Goal: Information Seeking & Learning: Learn about a topic

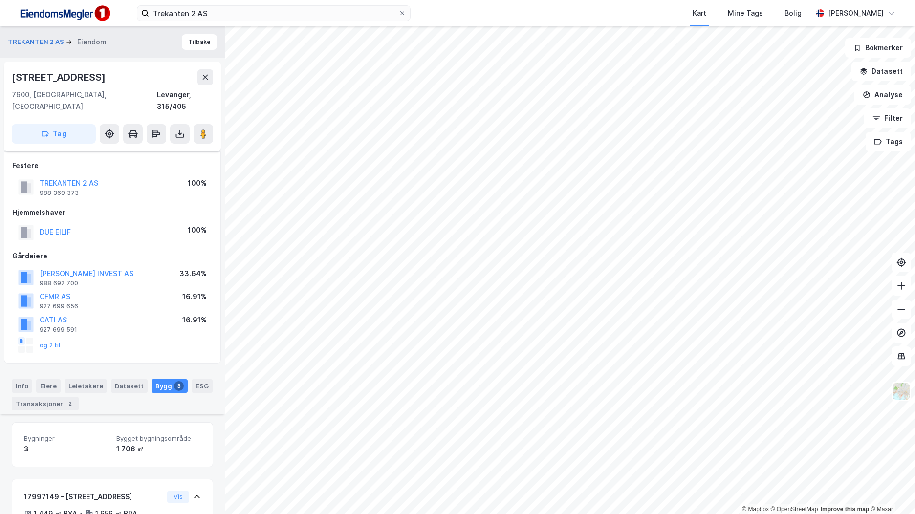
scroll to position [316, 0]
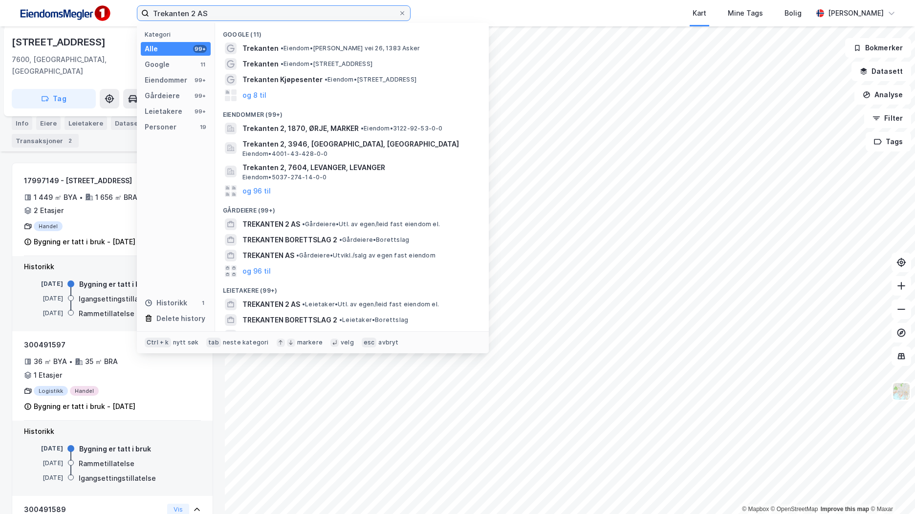
drag, startPoint x: 185, startPoint y: 14, endPoint x: 133, endPoint y: 15, distance: 51.3
click at [133, 14] on div "Trekanten 2 AS Kategori Alle 99+ Google 11 Eiendommer 99+ Gårdeiere 99+ Leietak…" at bounding box center [457, 13] width 915 height 26
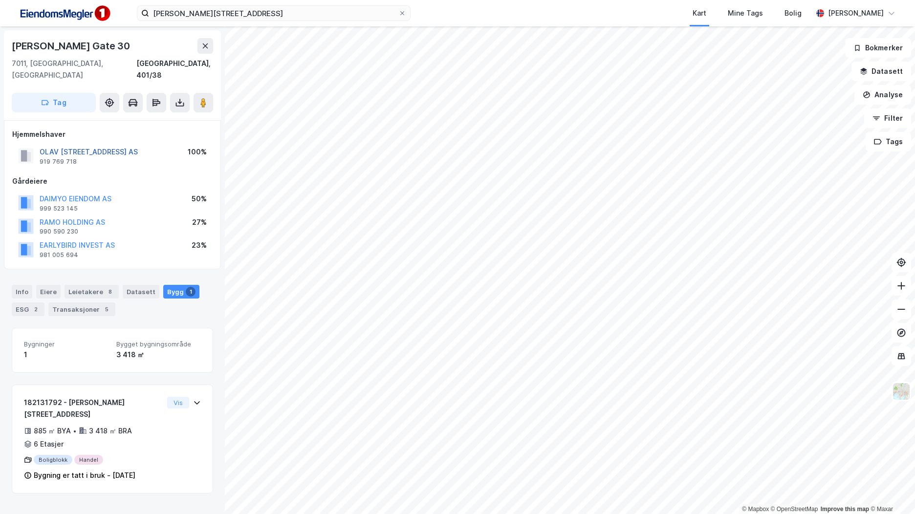
click at [0, 0] on button "OLAV [STREET_ADDRESS] AS" at bounding box center [0, 0] width 0 height 0
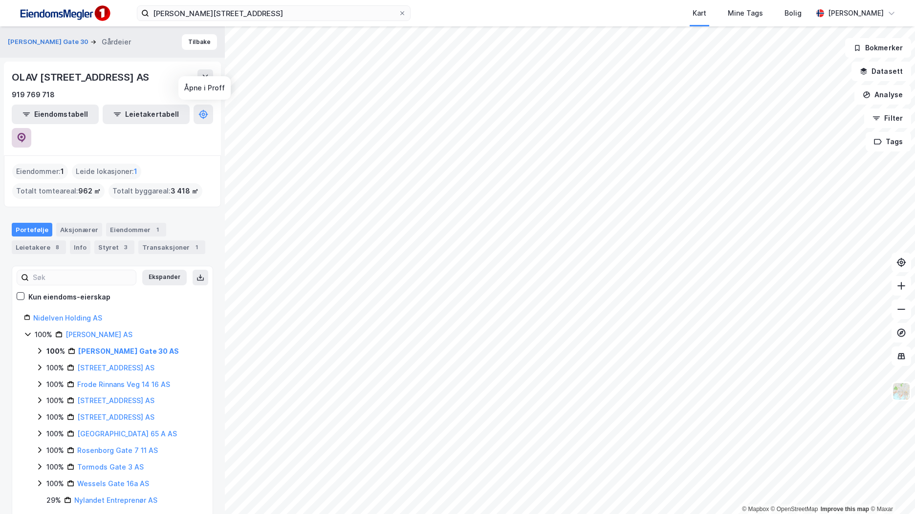
click at [26, 133] on icon at bounding box center [22, 138] width 10 height 10
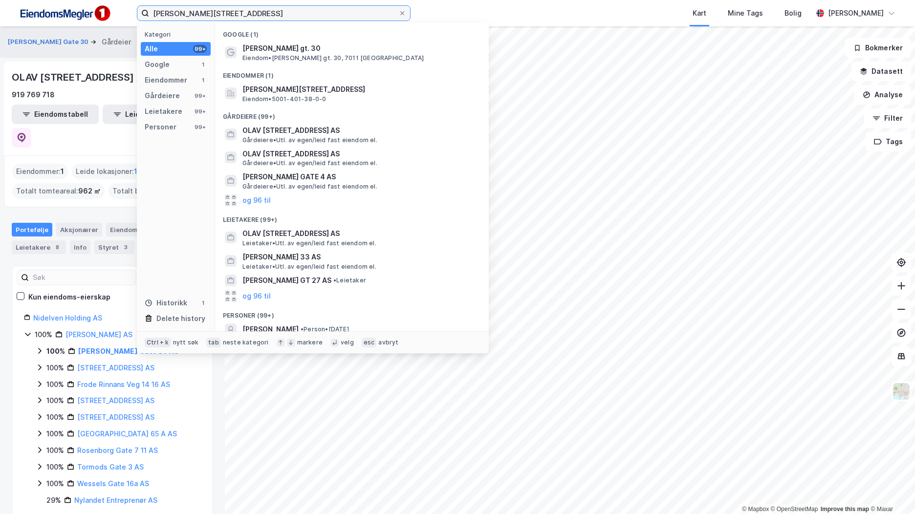
drag, startPoint x: 170, startPoint y: 13, endPoint x: 121, endPoint y: 12, distance: 48.4
click at [121, 12] on div "olav [STREET_ADDRESS] Kategori Alle 99+ Google 1 Eiendommer 1 Gårdeiere 99+ Lei…" at bounding box center [457, 13] width 915 height 26
paste input "[STREET_ADDRESS]"
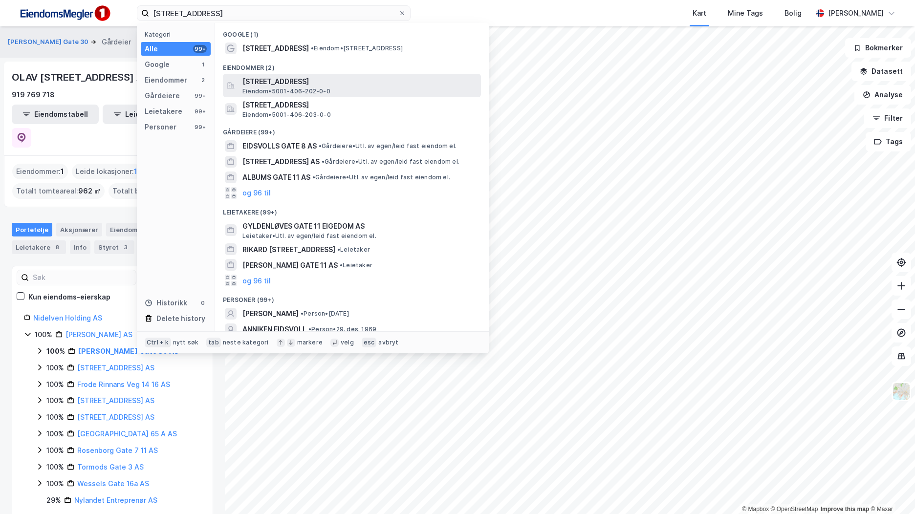
click at [312, 79] on span "[STREET_ADDRESS]" at bounding box center [359, 82] width 235 height 12
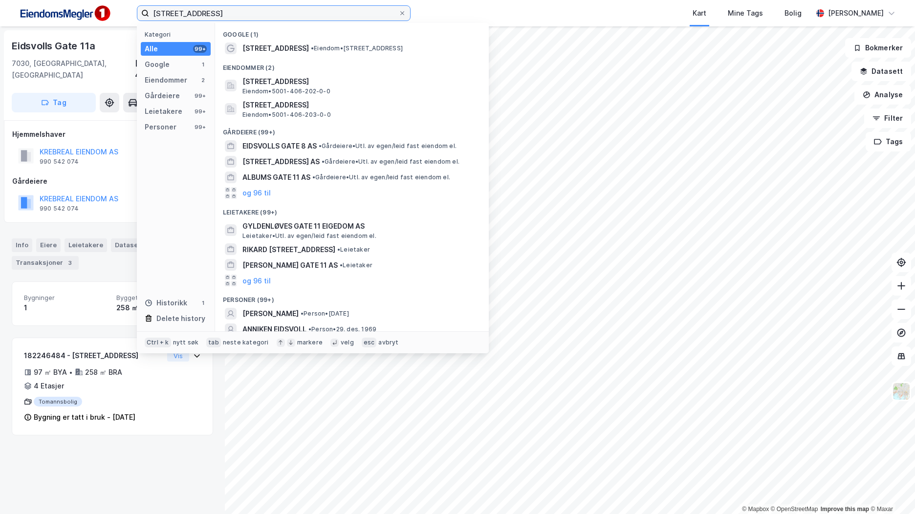
drag, startPoint x: 211, startPoint y: 14, endPoint x: 92, endPoint y: 6, distance: 119.4
click at [92, 6] on div "[STREET_ADDRESS] Kategori Alle 99+ Google 1 Eiendommer 2 Gårdeiere 99+ Leietake…" at bounding box center [457, 13] width 915 height 26
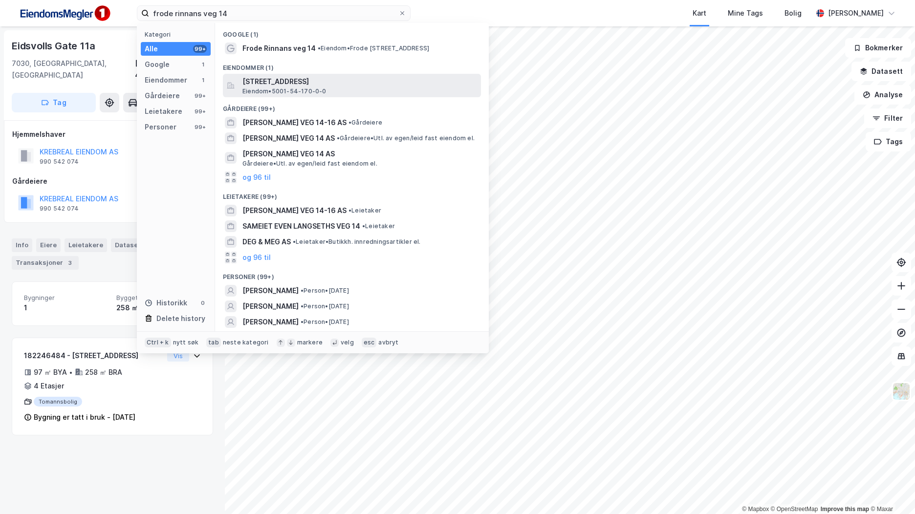
click at [315, 87] on span "Eiendom • 5001-54-170-0-0" at bounding box center [284, 91] width 84 height 8
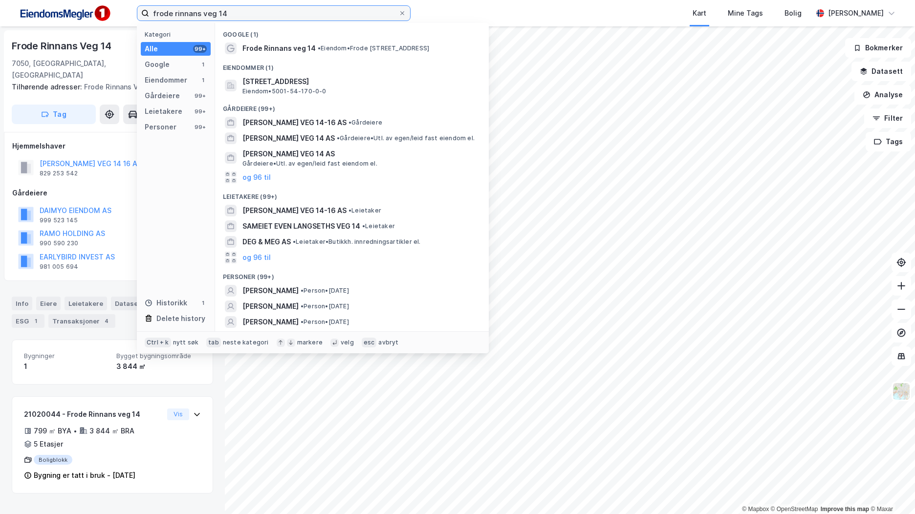
drag, startPoint x: 242, startPoint y: 20, endPoint x: 159, endPoint y: 13, distance: 83.3
click at [159, 13] on input "frode rinnans veg 14" at bounding box center [273, 13] width 249 height 15
type input "f"
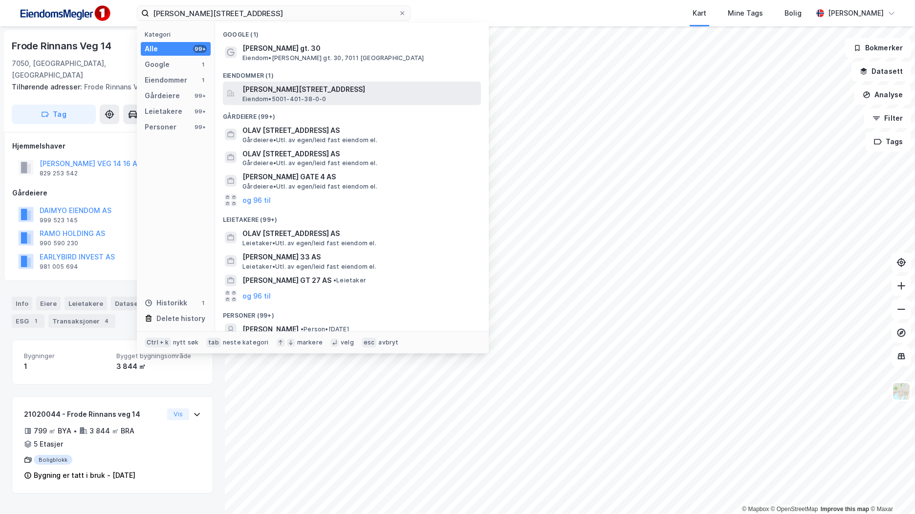
click at [355, 88] on span "[PERSON_NAME][STREET_ADDRESS]" at bounding box center [359, 90] width 235 height 12
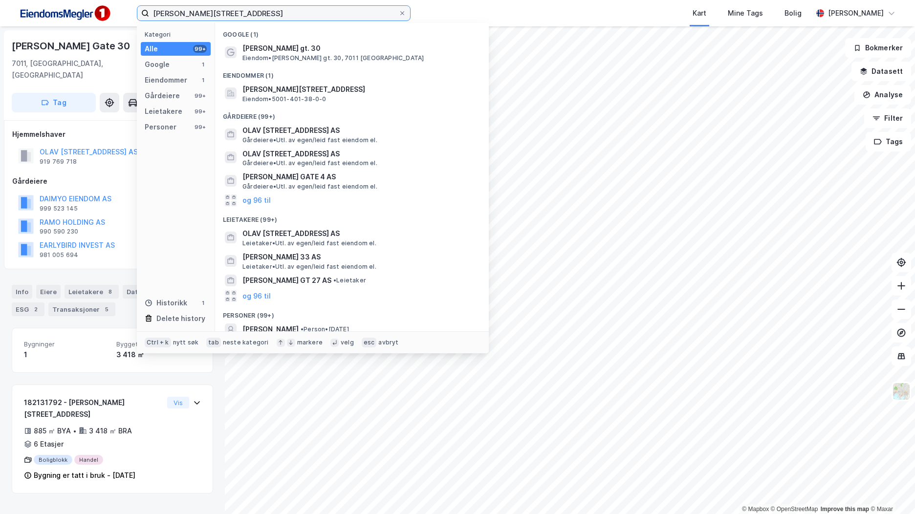
drag, startPoint x: 111, startPoint y: 2, endPoint x: 98, endPoint y: 1, distance: 13.8
click at [100, 1] on div "olav [STREET_ADDRESS] Kategori Alle 99+ Google 1 Eiendommer 1 Gårdeiere 99+ Lei…" at bounding box center [457, 13] width 915 height 26
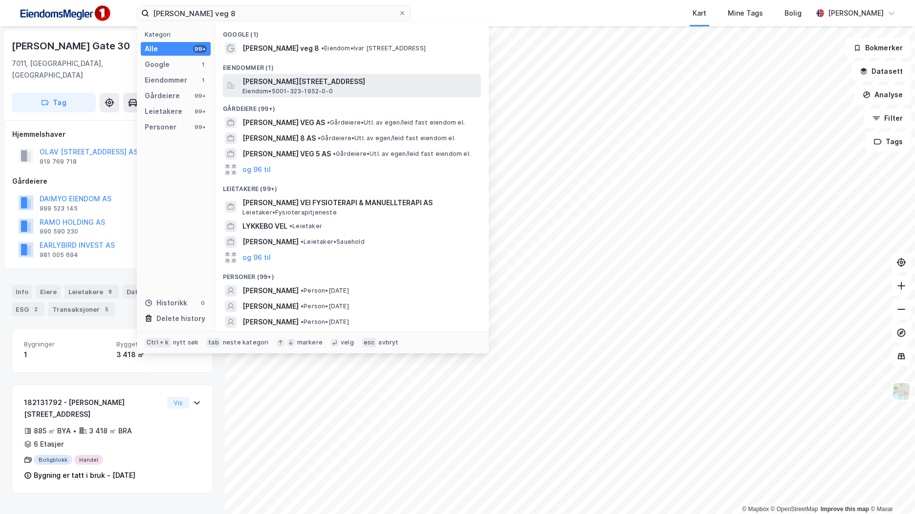
click at [370, 85] on span "[PERSON_NAME][STREET_ADDRESS]" at bounding box center [359, 82] width 235 height 12
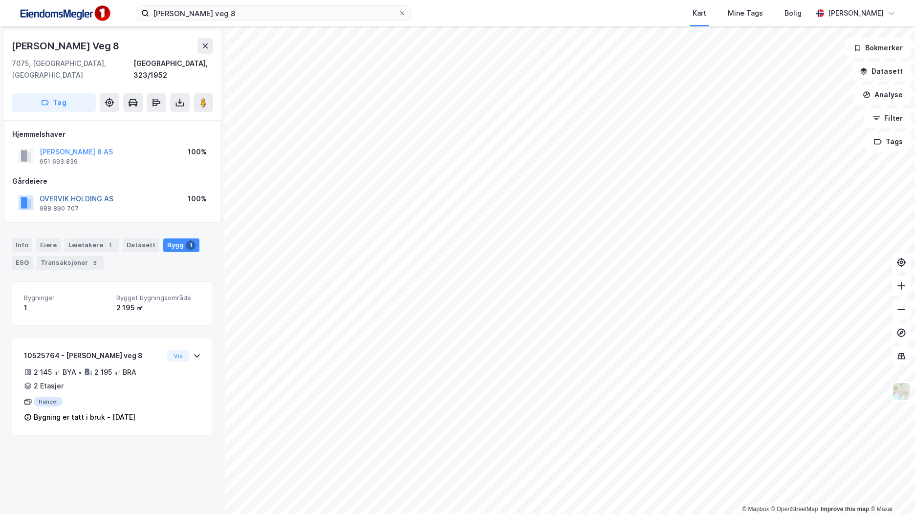
click at [0, 0] on button "OVERVIK HOLDING AS" at bounding box center [0, 0] width 0 height 0
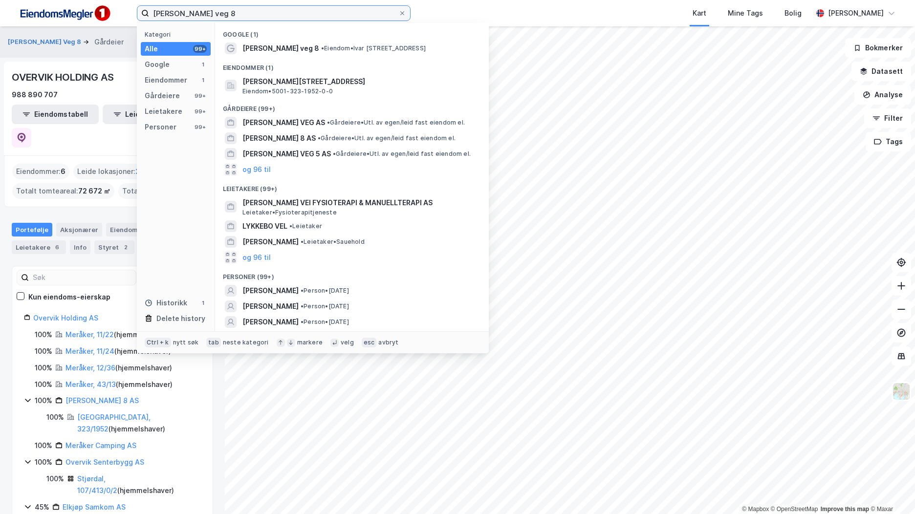
drag, startPoint x: 226, startPoint y: 14, endPoint x: 146, endPoint y: 9, distance: 80.3
click at [146, 9] on label "[PERSON_NAME] veg 8" at bounding box center [274, 13] width 274 height 16
paste input "[STREET_ADDRESS]"
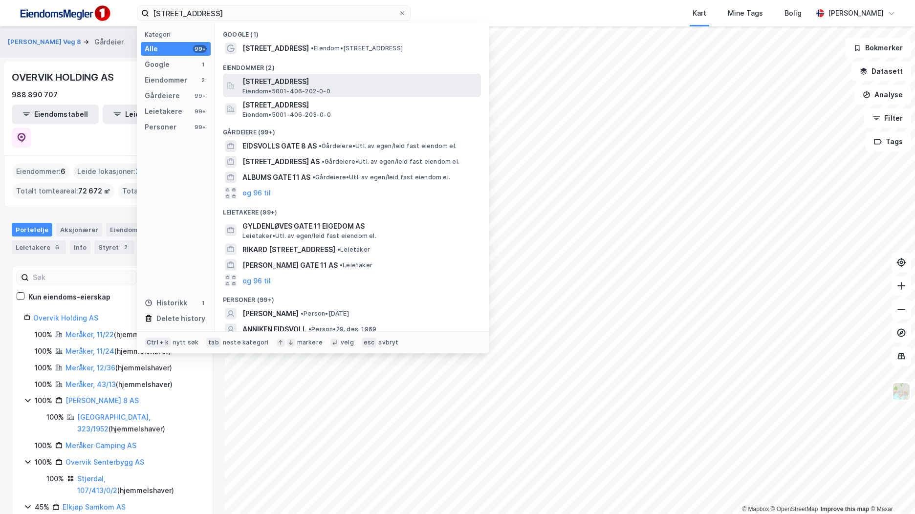
click at [323, 87] on span "Eiendom • 5001-406-202-0-0" at bounding box center [286, 91] width 88 height 8
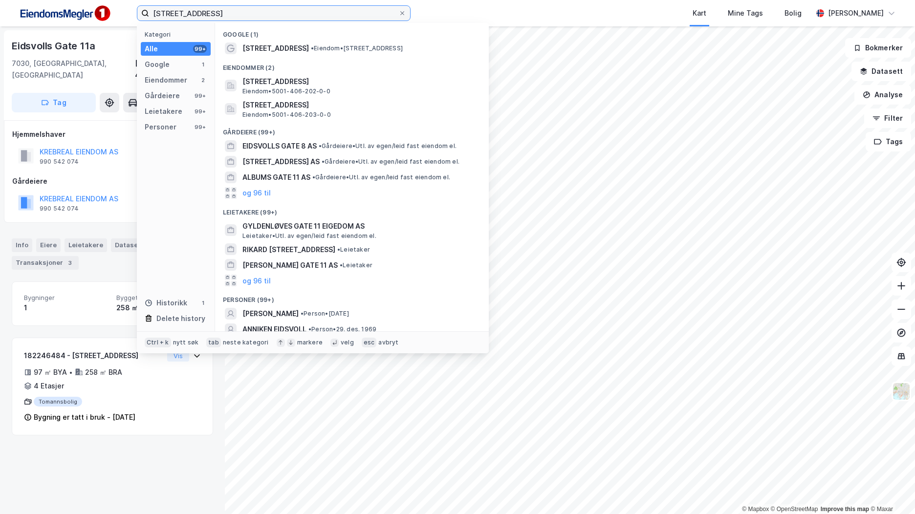
drag, startPoint x: 215, startPoint y: 14, endPoint x: 136, endPoint y: 7, distance: 79.4
click at [136, 7] on div "[STREET_ADDRESS] Kategori Alle 99+ Google 1 Eiendommer 2 Gårdeiere 99+ Leietake…" at bounding box center [457, 13] width 915 height 26
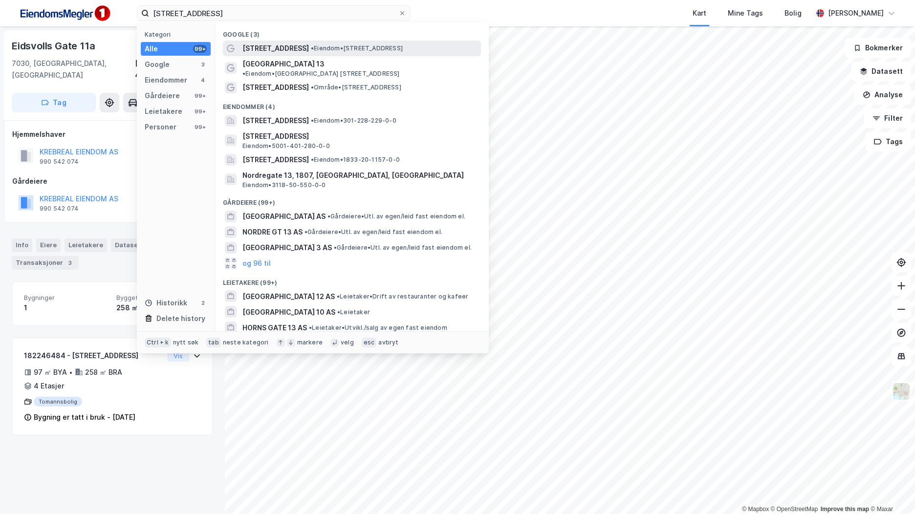
click at [379, 50] on span "• Eiendom • [STREET_ADDRESS]" at bounding box center [357, 48] width 92 height 8
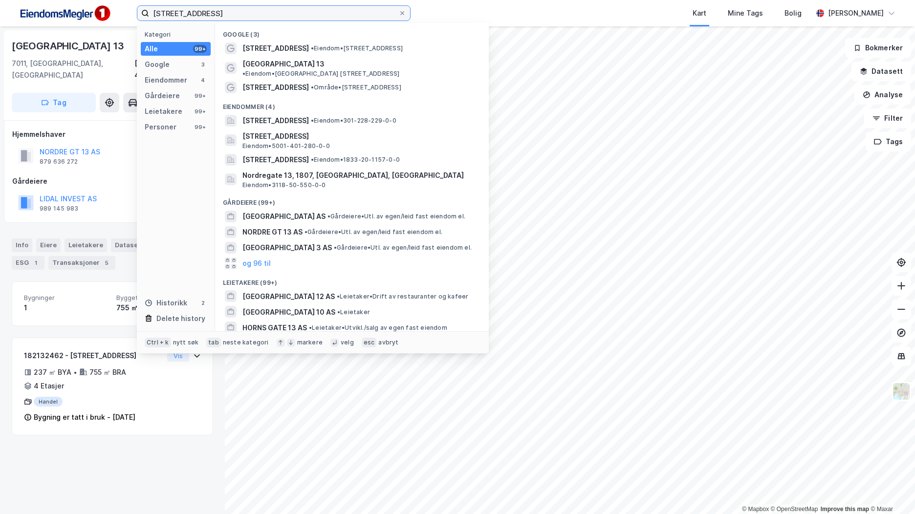
drag, startPoint x: 228, startPoint y: 12, endPoint x: 75, endPoint y: 0, distance: 153.9
click at [75, 0] on div "[STREET_ADDRESS] Kategori Alle 99+ Google 3 Eiendommer 4 Gårdeiere 99+ Leietake…" at bounding box center [457, 13] width 915 height 26
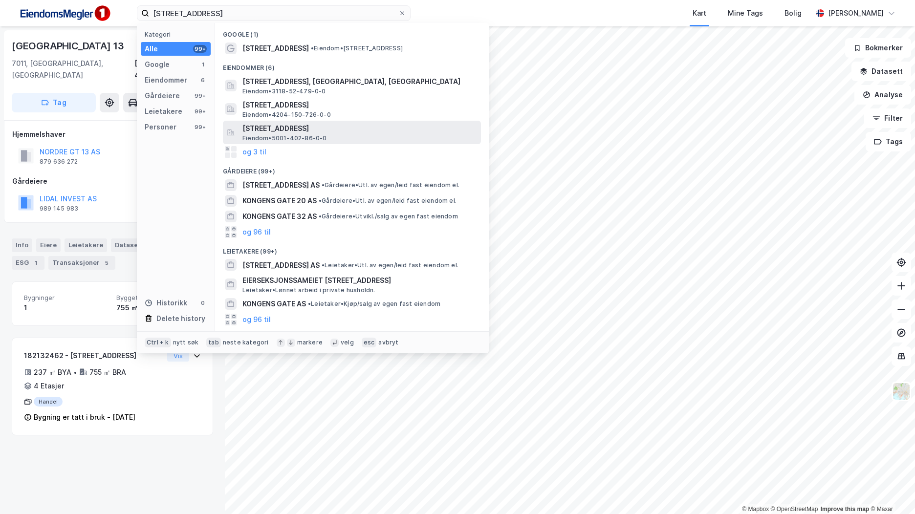
click at [331, 131] on span "[STREET_ADDRESS]" at bounding box center [359, 129] width 235 height 12
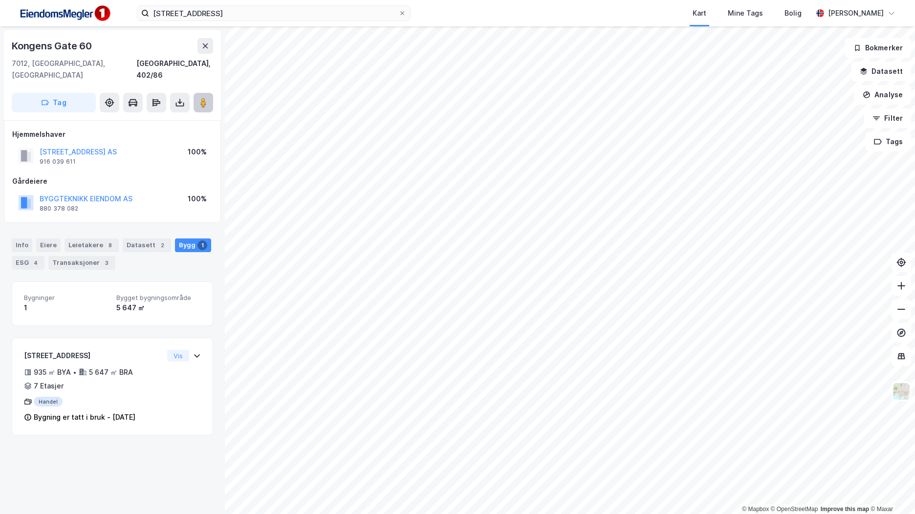
click at [206, 98] on image at bounding box center [203, 103] width 6 height 10
click at [0, 0] on button "BYGGTEKNIKK EIENDOM AS" at bounding box center [0, 0] width 0 height 0
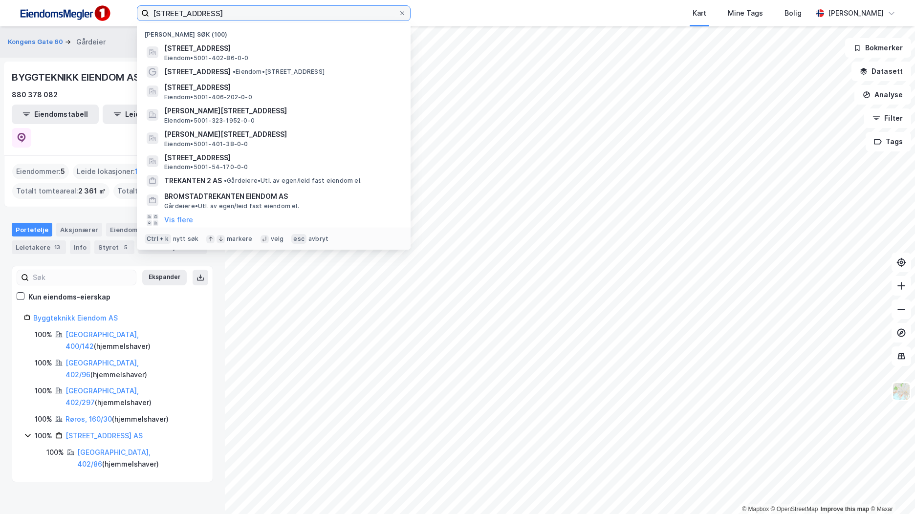
drag, startPoint x: 237, startPoint y: 12, endPoint x: 91, endPoint y: 13, distance: 145.6
click at [91, 13] on div "KONGENS GATE 60 Nylige søk (100) [STREET_ADDRESS] Eiendom • 5001-402-86-0-0 [GE…" at bounding box center [457, 13] width 915 height 26
paste input "Parkeringshus Olavshallen"
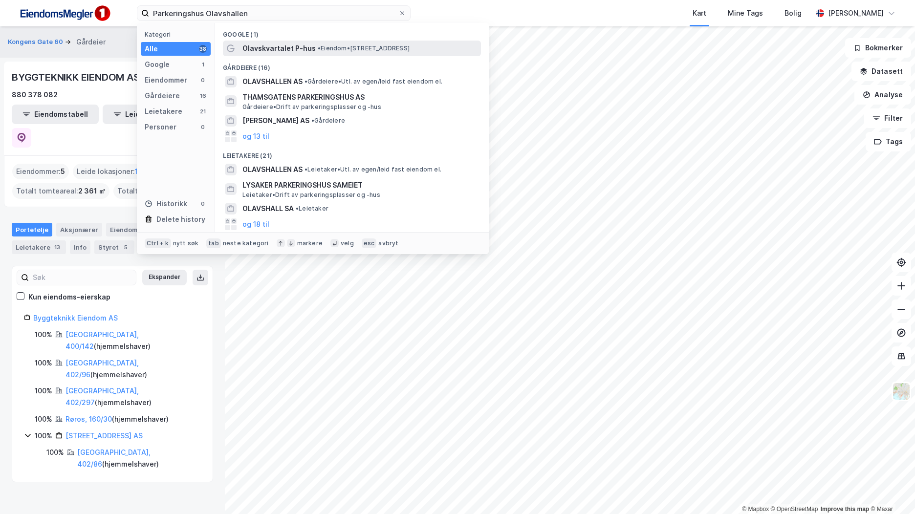
click at [299, 51] on span "Olavskvartalet P-hus" at bounding box center [278, 49] width 73 height 12
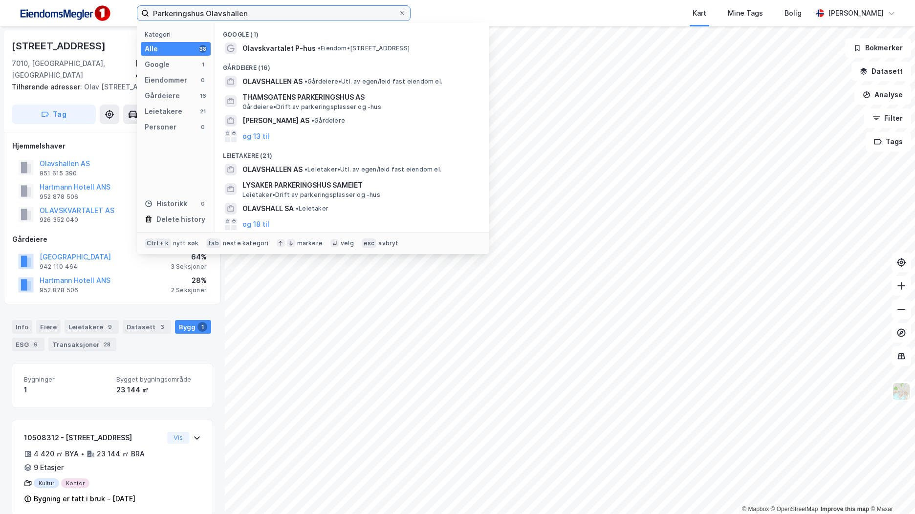
click at [230, 9] on input "Parkeringshus Olavshallen" at bounding box center [273, 13] width 249 height 15
drag, startPoint x: 267, startPoint y: 16, endPoint x: 26, endPoint y: 7, distance: 241.0
click at [26, 7] on div "Parkeringshus [STREET_ADDRESS] Google 1 Eiendommer 0 Gårdeiere 16 Leietakere 21…" at bounding box center [457, 13] width 915 height 26
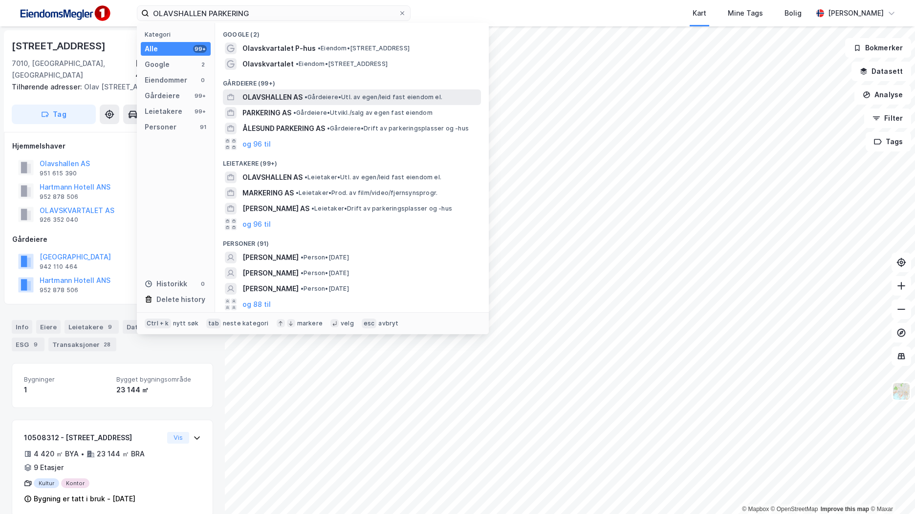
click at [301, 93] on span "OLAVSHALLEN AS" at bounding box center [272, 97] width 60 height 12
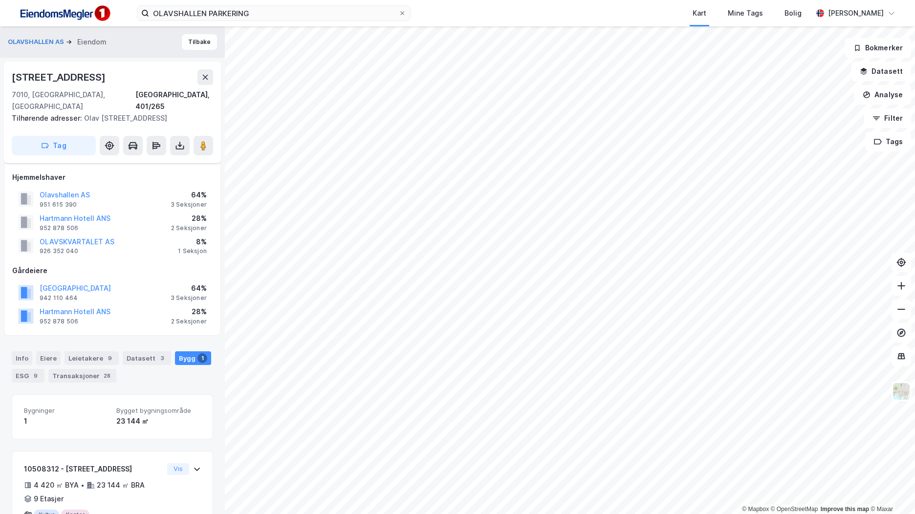
scroll to position [46, 0]
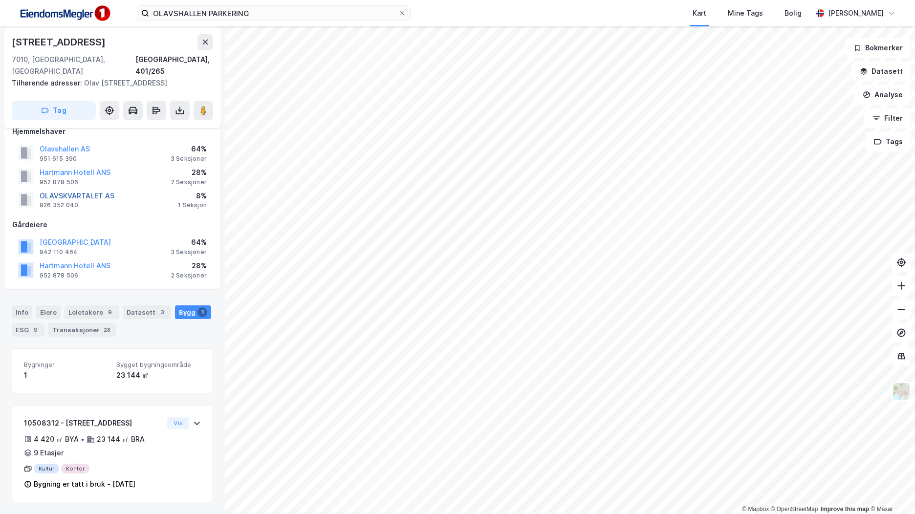
click at [0, 0] on button "OLAVSKVARTALET AS" at bounding box center [0, 0] width 0 height 0
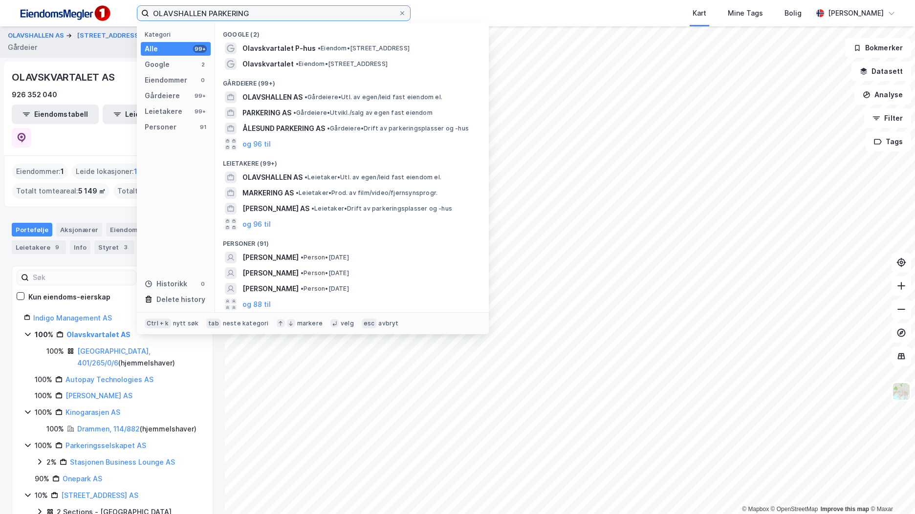
drag, startPoint x: 270, startPoint y: 18, endPoint x: 136, endPoint y: 7, distance: 134.3
click at [136, 7] on div "OLAVSHALLEN PARKERING Kategori Alle 99+ Google 2 Eiendommer 0 Gårdeiere 99+ Lei…" at bounding box center [457, 13] width 915 height 26
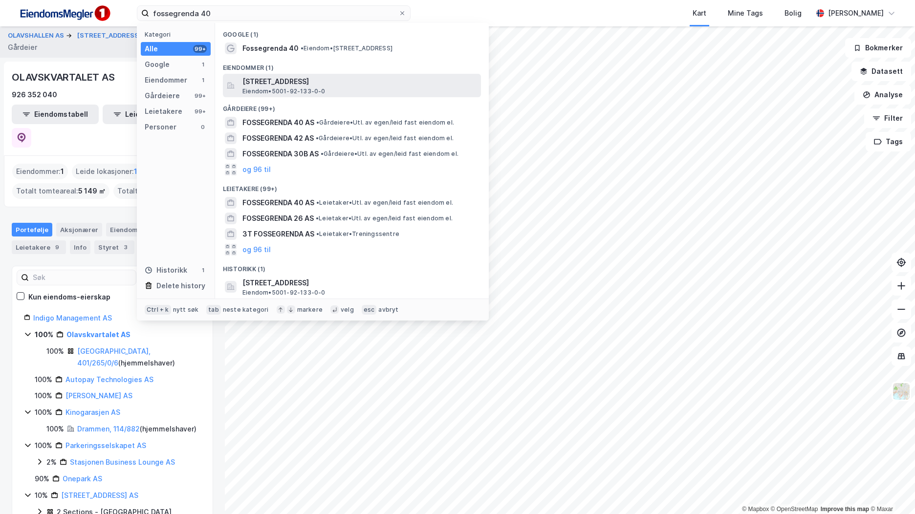
click at [361, 84] on span "[STREET_ADDRESS]" at bounding box center [359, 82] width 235 height 12
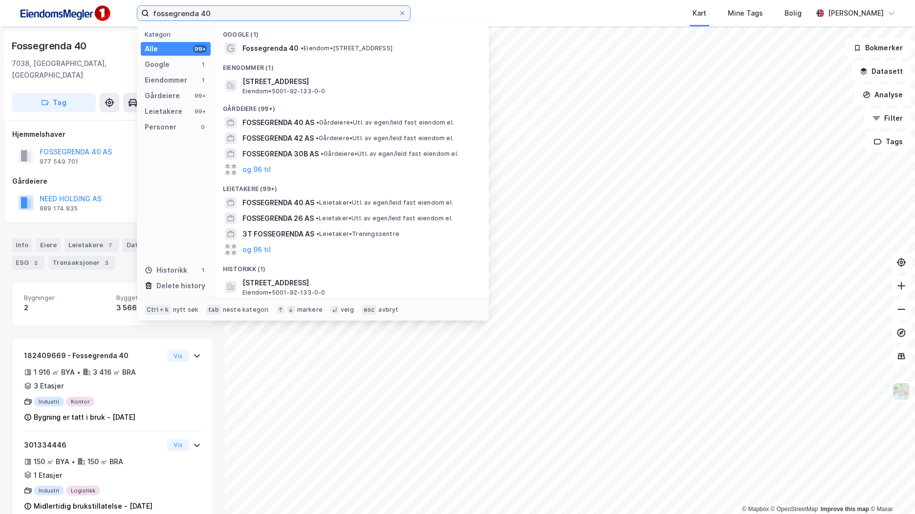
drag, startPoint x: 235, startPoint y: 9, endPoint x: 71, endPoint y: 20, distance: 163.6
click at [84, 20] on div "fossegrenda 40 Kategori Alle 99+ Google 1 Eiendommer 1 Gårdeiere 99+ Leietakere…" at bounding box center [457, 13] width 915 height 26
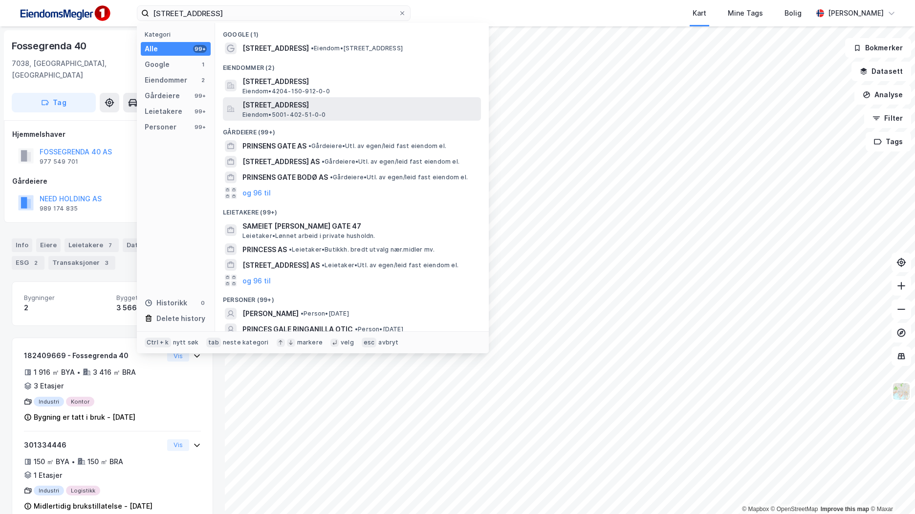
click at [365, 107] on span "[STREET_ADDRESS]" at bounding box center [359, 105] width 235 height 12
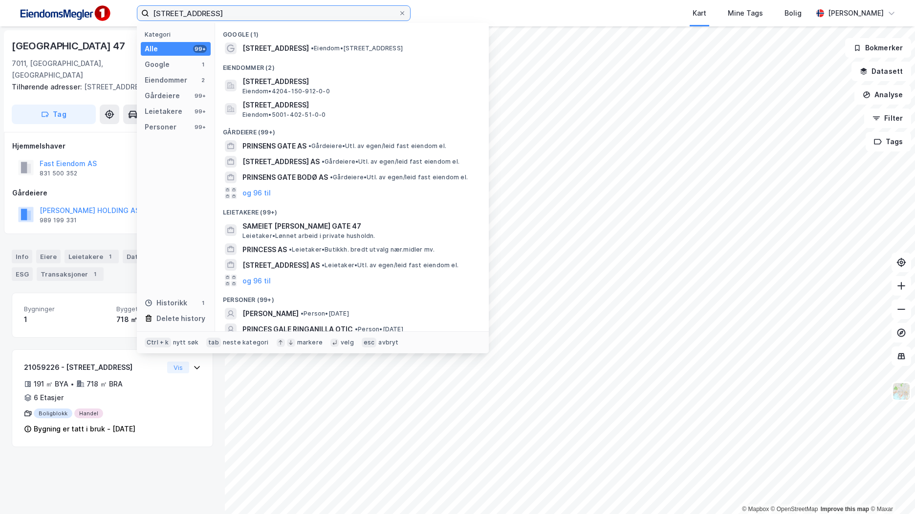
drag, startPoint x: 251, startPoint y: 16, endPoint x: 130, endPoint y: 13, distance: 120.7
click at [130, 13] on div "[STREET_ADDRESS] Kategori Alle 99+ Google 1 Eiendommer 2 Gårdeiere 99+ Leietake…" at bounding box center [457, 13] width 915 height 26
paste input "Sluppenvegen 1"
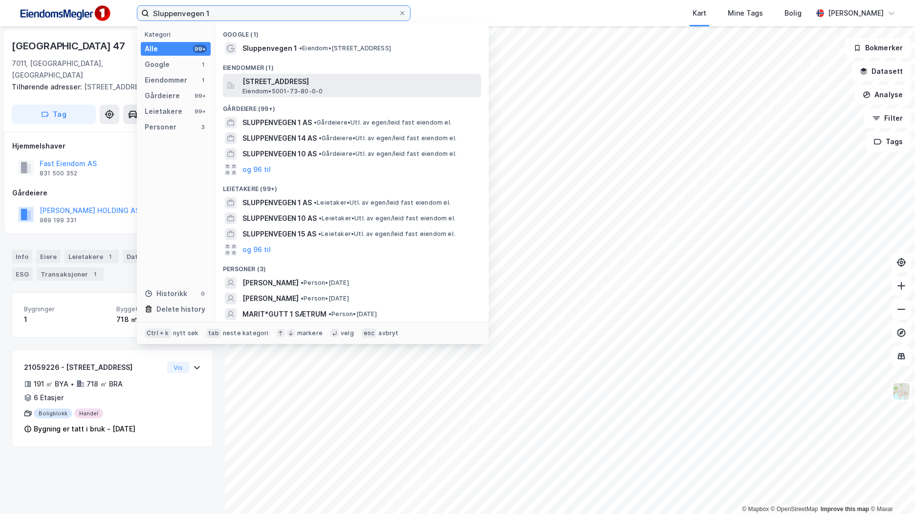
type input "Sluppenvegen 1"
click at [323, 76] on span "[STREET_ADDRESS]" at bounding box center [359, 82] width 235 height 12
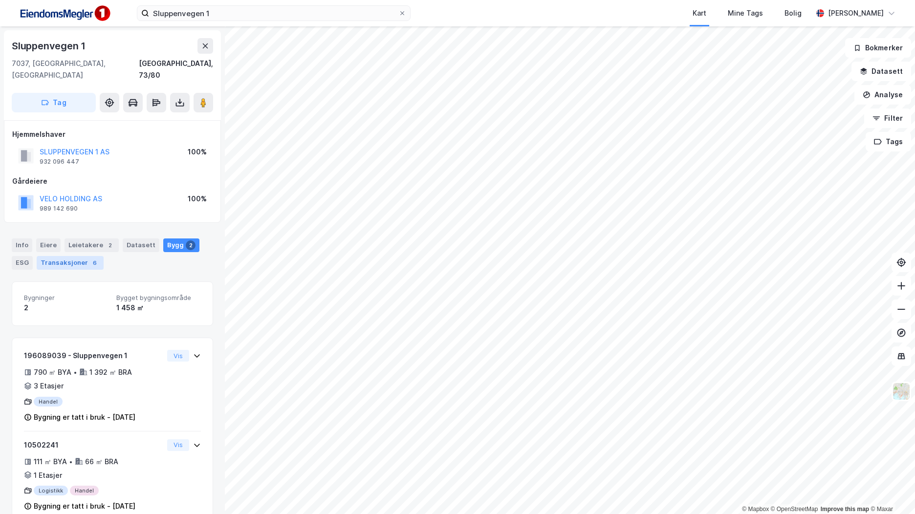
click at [85, 256] on div "Transaksjoner 6" at bounding box center [70, 263] width 67 height 14
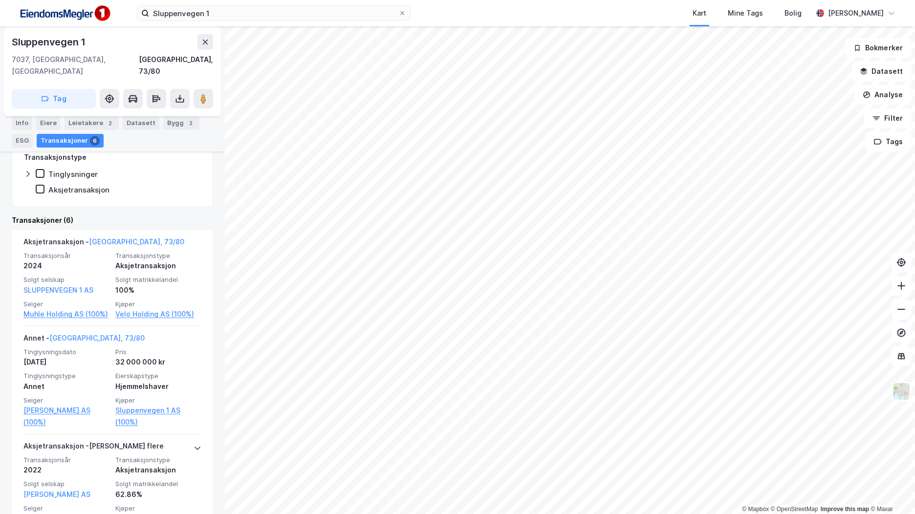
scroll to position [244, 0]
